Goal: Book appointment/travel/reservation

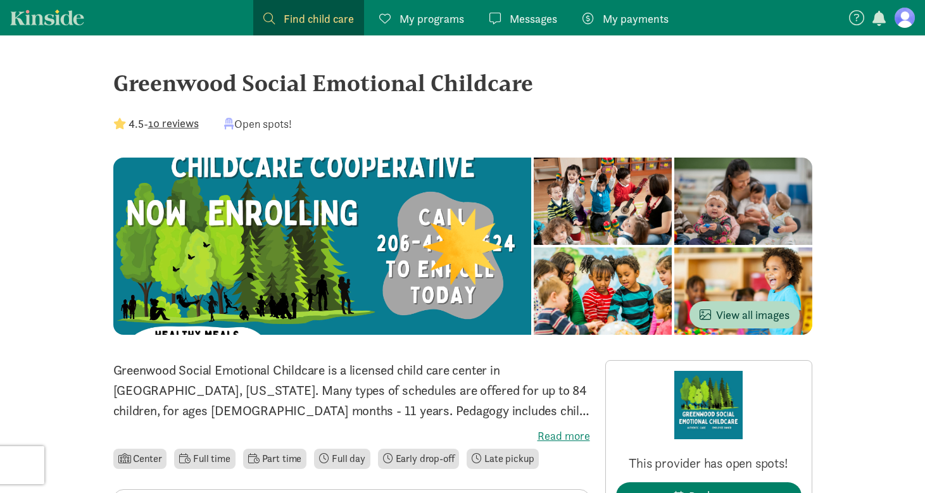
scroll to position [306, 0]
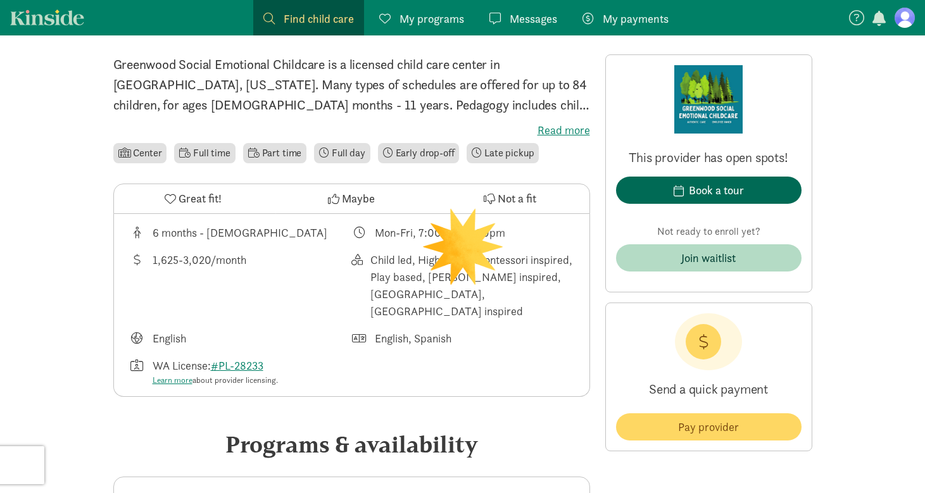
click at [763, 189] on span "Book a tour" at bounding box center [708, 190] width 165 height 17
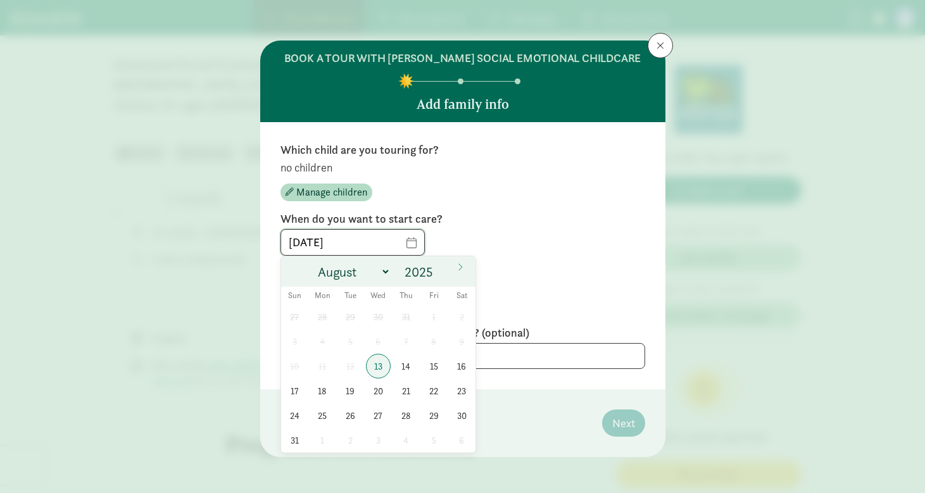
click at [404, 241] on input "[DATE]" at bounding box center [352, 242] width 143 height 25
click at [441, 270] on span at bounding box center [439, 268] width 9 height 10
click at [425, 274] on input "2026" at bounding box center [421, 272] width 41 height 18
click at [439, 269] on span at bounding box center [439, 268] width 9 height 10
type input "2027"
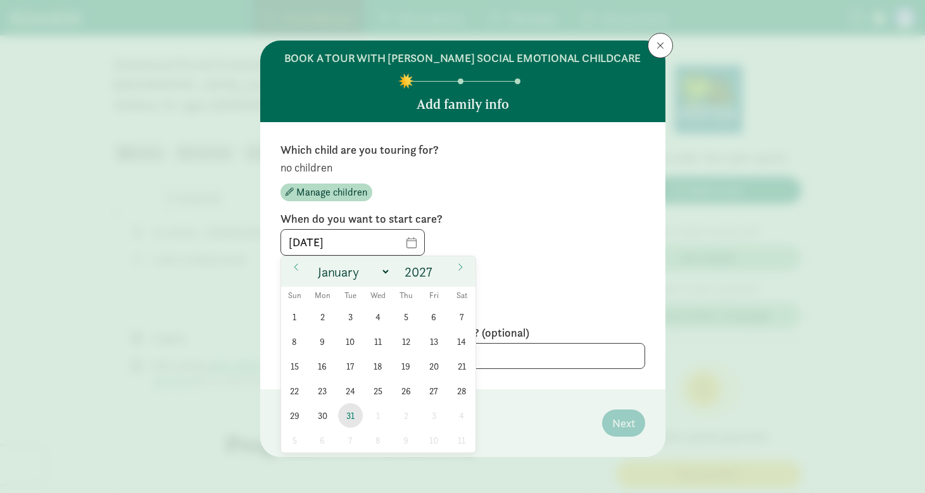
click at [343, 419] on span "31" at bounding box center [350, 415] width 25 height 25
type input "[DATE]"
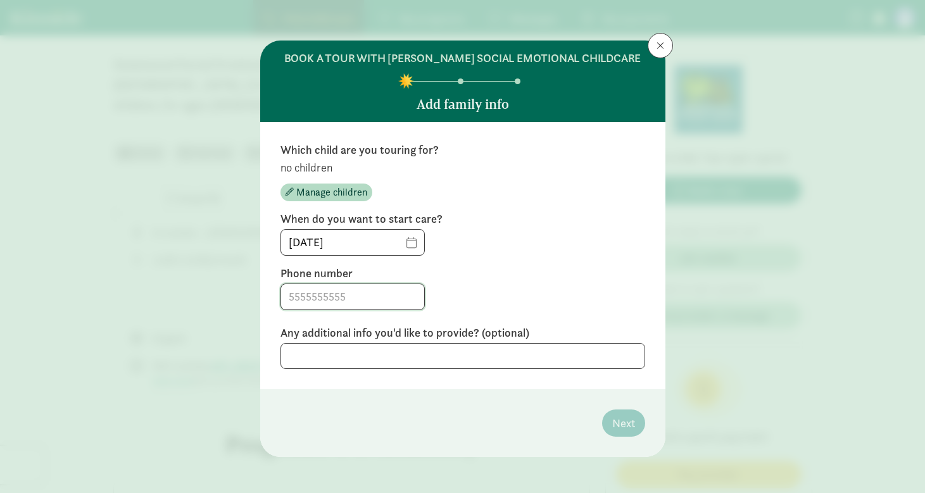
click at [392, 296] on input at bounding box center [352, 296] width 143 height 25
type input "2067476940"
click at [541, 313] on div "Which child are you touring for? no children Manage children When do you want t…" at bounding box center [463, 255] width 365 height 227
click at [329, 194] on span "Manage children" at bounding box center [331, 192] width 71 height 15
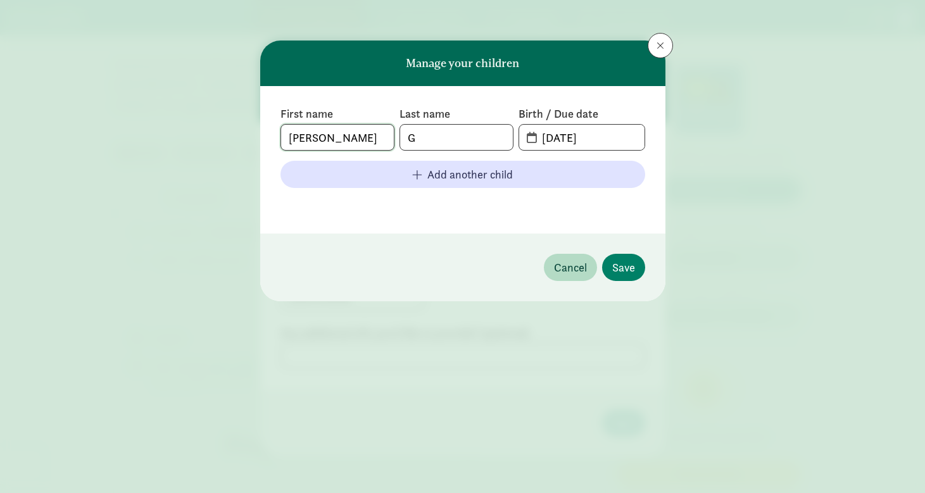
type input "[PERSON_NAME]"
click at [550, 144] on input "[DATE]" at bounding box center [589, 137] width 110 height 25
click at [550, 139] on input "[DATE]" at bounding box center [589, 137] width 110 height 25
type input "[DATE]"
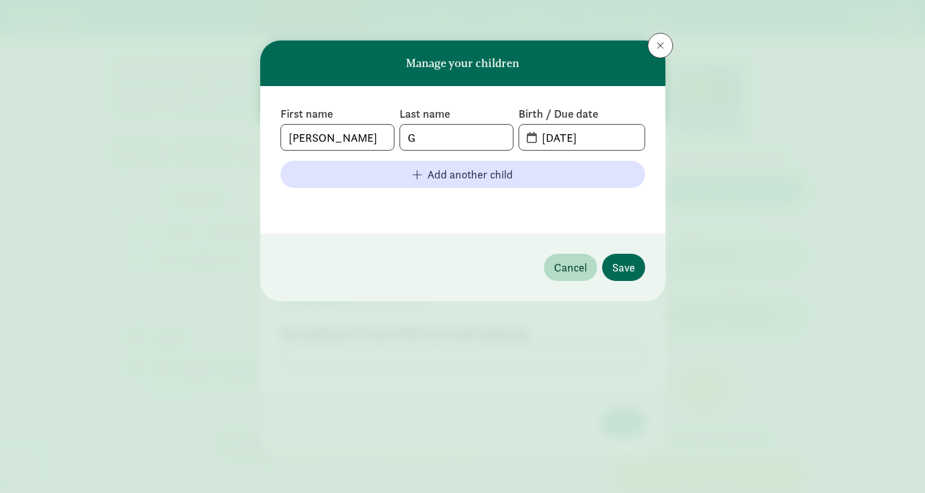
click at [628, 255] on button "Save" at bounding box center [623, 267] width 43 height 27
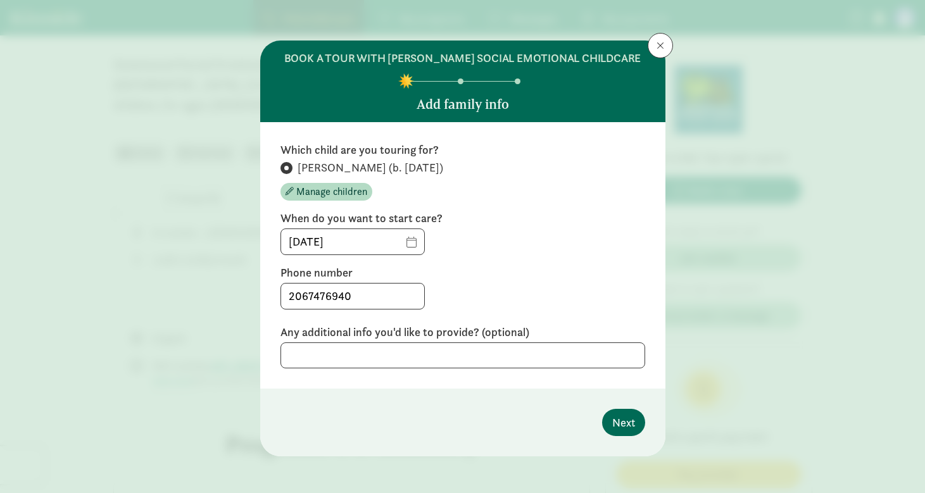
click at [630, 419] on span "Next" at bounding box center [623, 422] width 23 height 17
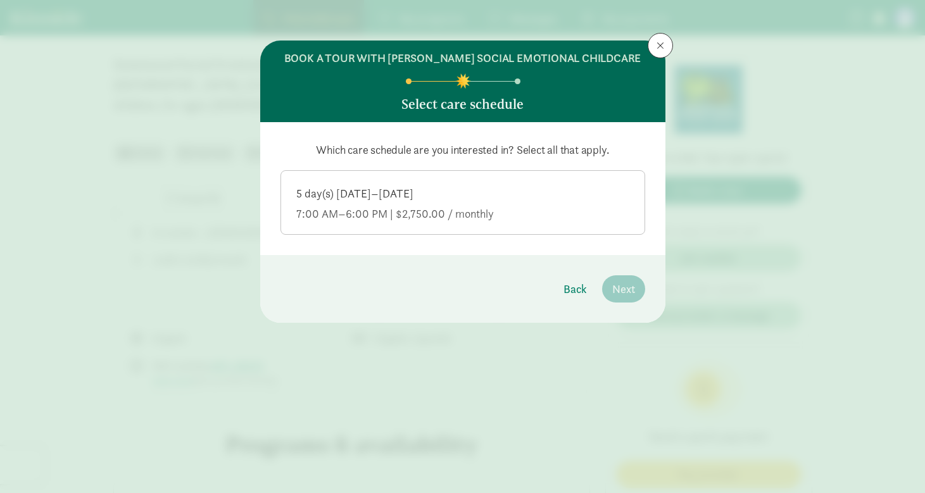
click at [521, 183] on label "5 day(s) [DATE]–[DATE] 7:00 AM–6:00 PM | $2,750.00 / monthly" at bounding box center [462, 201] width 363 height 61
click at [0, 0] on input "5 day(s) [DATE]–[DATE] 7:00 AM–6:00 PM | $2,750.00 / monthly" at bounding box center [0, 0] width 0 height 0
click at [633, 291] on span "Next" at bounding box center [623, 289] width 23 height 17
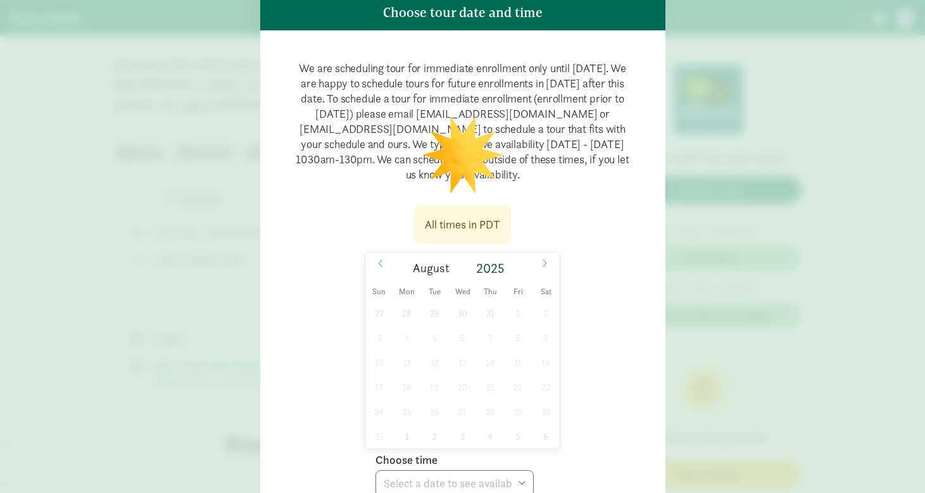
scroll to position [102, 0]
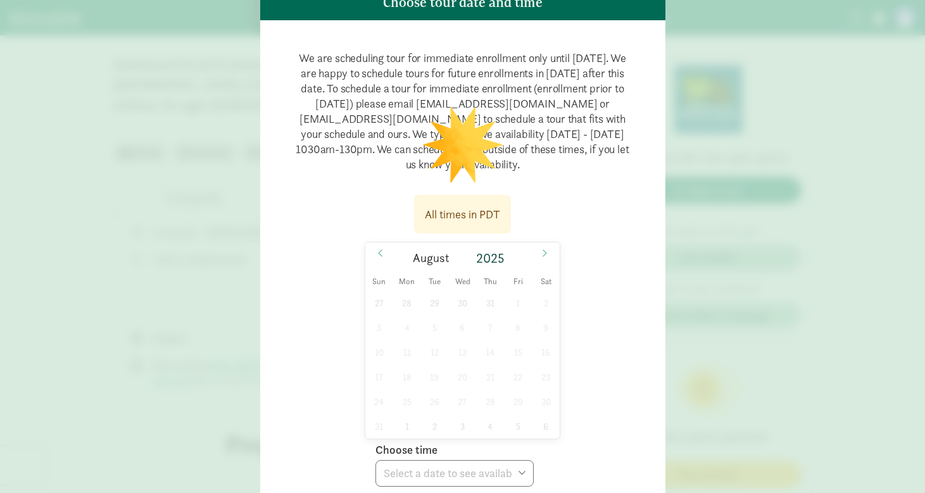
click at [546, 173] on p "We are scheduling tour for immediate enrollment only until [DATE]. We are happy…" at bounding box center [463, 112] width 365 height 142
click at [517, 373] on span "22" at bounding box center [518, 377] width 25 height 25
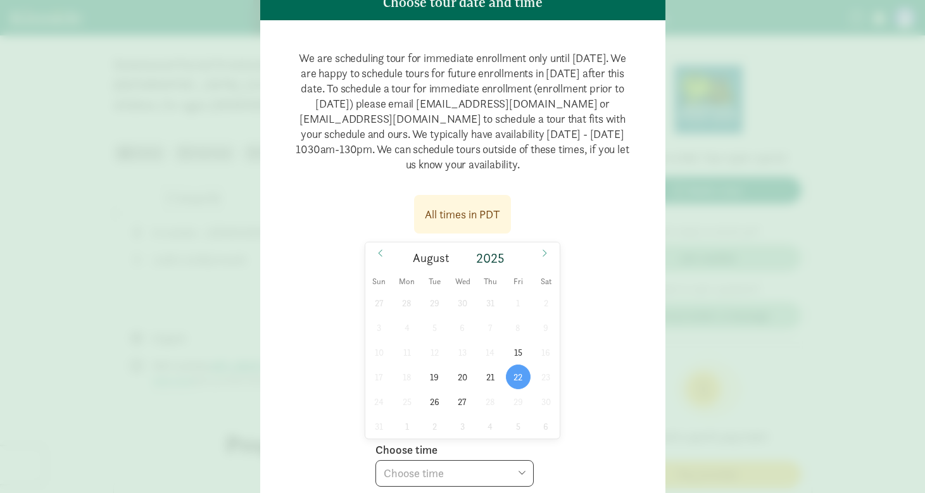
scroll to position [49, 0]
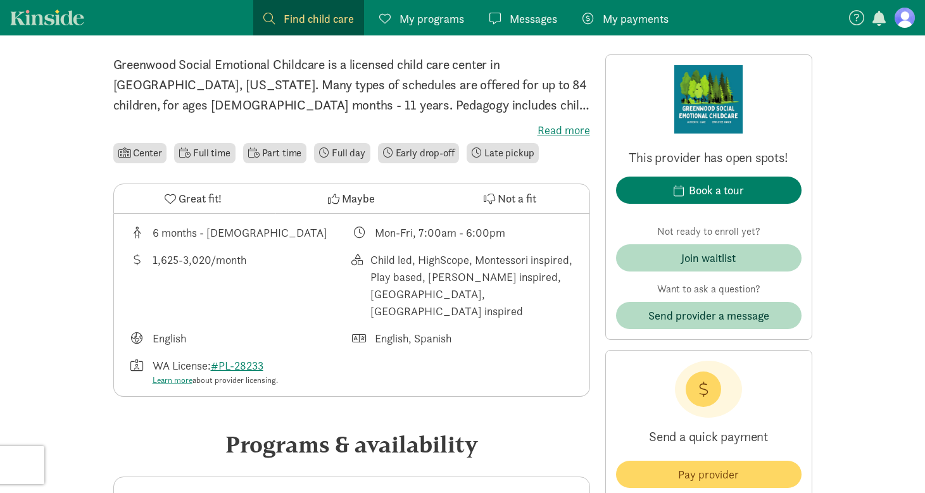
click at [773, 191] on div "BOOK A TOUR WITH [PERSON_NAME] SOCIAL EMOTIONAL CHILDCARE Choose tour date and …" at bounding box center [462, 246] width 925 height 493
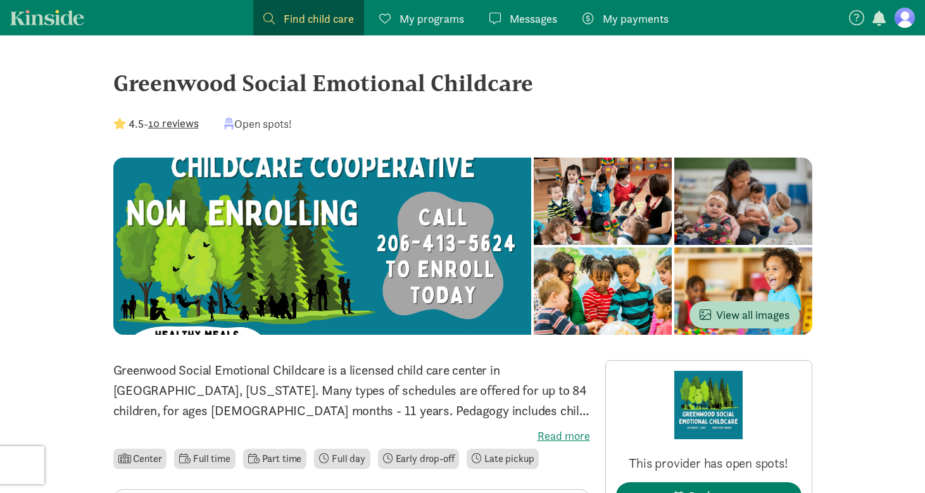
scroll to position [0, 0]
click at [557, 96] on div "Greenwood Social Emotional Childcare" at bounding box center [462, 83] width 699 height 34
